Goal: Transaction & Acquisition: Purchase product/service

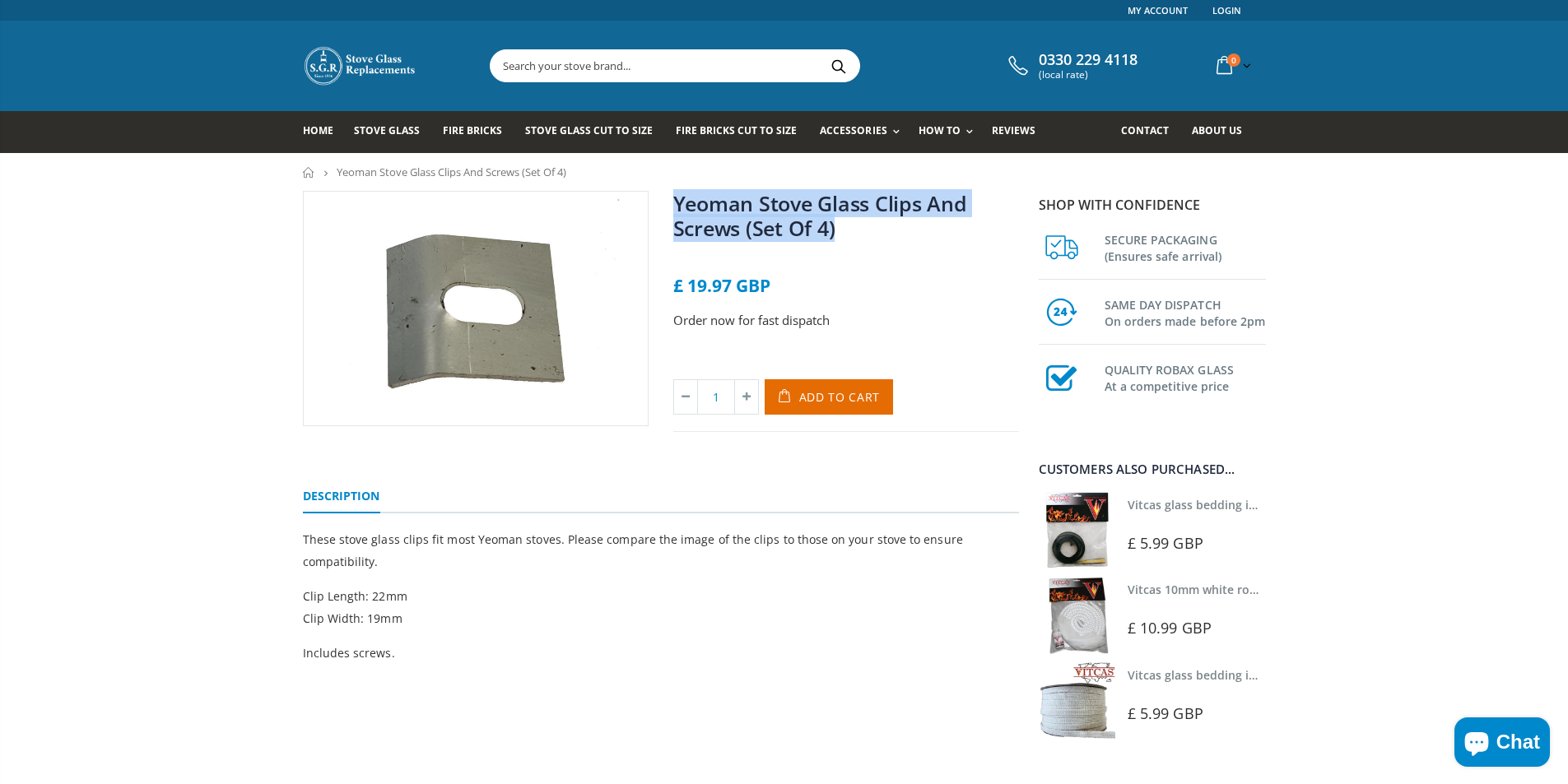
drag, startPoint x: 868, startPoint y: 236, endPoint x: 681, endPoint y: 203, distance: 189.9
click at [680, 203] on h1 "Yeoman Stove Glass Clips And Screws (Set Of 4)" at bounding box center [846, 219] width 346 height 56
click at [685, 209] on link "Yeoman Stove Glass Clips And Screws (Set Of 4)" at bounding box center [820, 216] width 294 height 53
click at [672, 206] on div "Yeoman Stove Glass Clips And Screws (Set Of 4) No reviews £ 19.97 GBP Order now…" at bounding box center [846, 311] width 371 height 241
